Goal: Navigation & Orientation: Find specific page/section

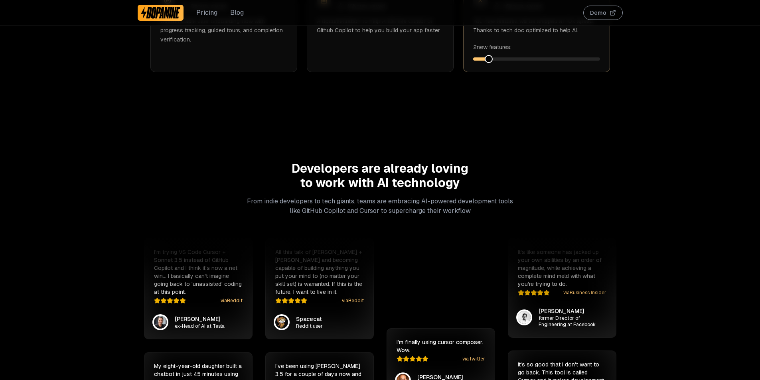
scroll to position [1499, 0]
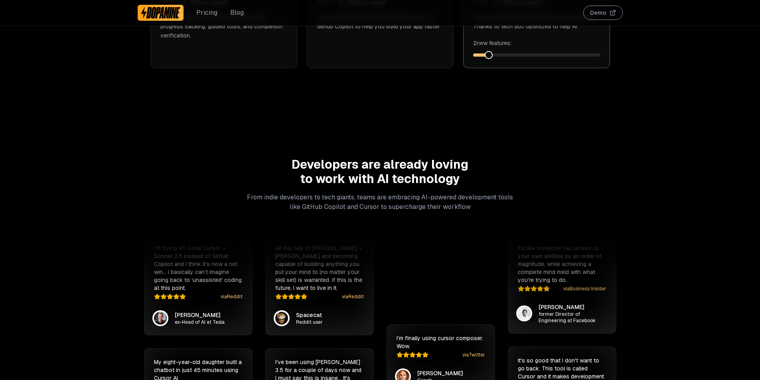
drag, startPoint x: 177, startPoint y: 179, endPoint x: 171, endPoint y: 192, distance: 14.8
drag, startPoint x: 170, startPoint y: 264, endPoint x: 194, endPoint y: 269, distance: 24.4
click at [193, 357] on p "My eight-year-old daughter built a chatbot in just 45 minutes using Cursor AI." at bounding box center [198, 369] width 89 height 24
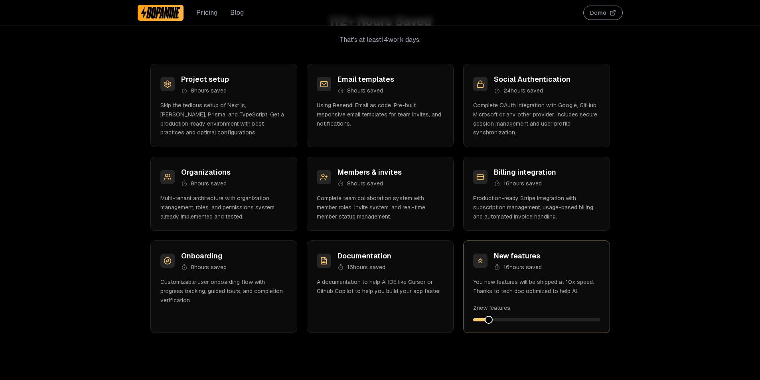
scroll to position [0, 0]
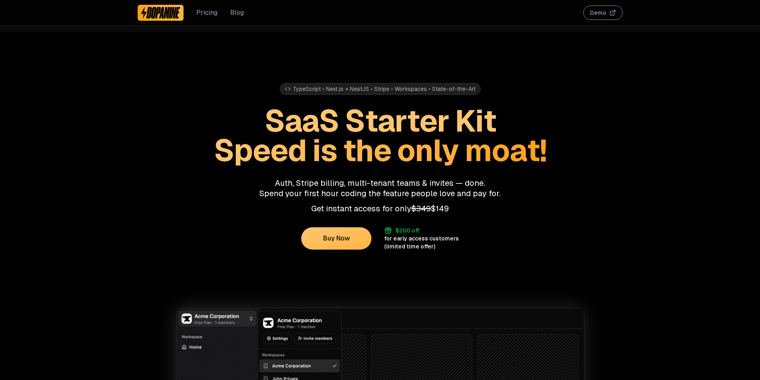
drag, startPoint x: 72, startPoint y: 118, endPoint x: 93, endPoint y: -35, distance: 153.8
click at [273, 68] on div "TypeScript • Next.js + NestJS • Stripe • Workspaces • State-of-the-Art SaaS Sta…" at bounding box center [380, 141] width 485 height 219
click at [205, 12] on link "Pricing" at bounding box center [206, 13] width 21 height 10
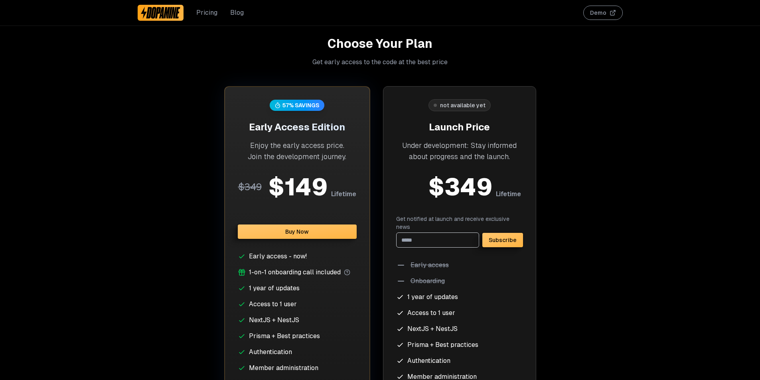
scroll to position [2074, 0]
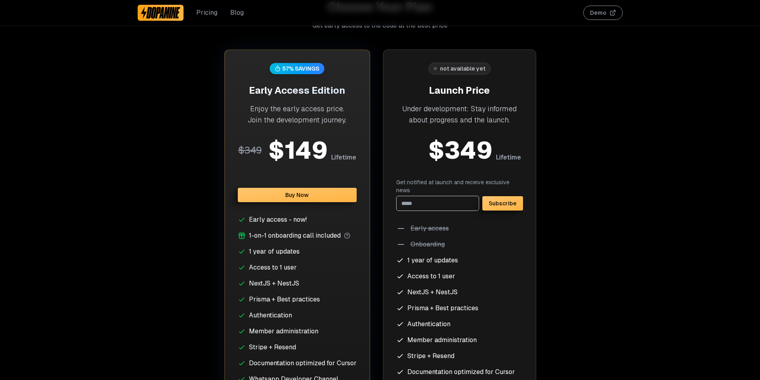
click at [252, 18] on div "Pricing Blog Demo" at bounding box center [380, 13] width 485 height 26
click at [235, 15] on link "Blog" at bounding box center [237, 13] width 14 height 10
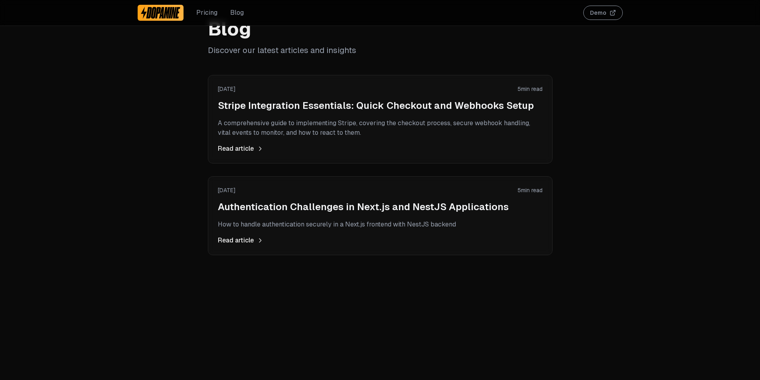
scroll to position [32, 0]
click at [173, 7] on img at bounding box center [161, 12] width 40 height 13
